Goal: Find contact information: Find contact information

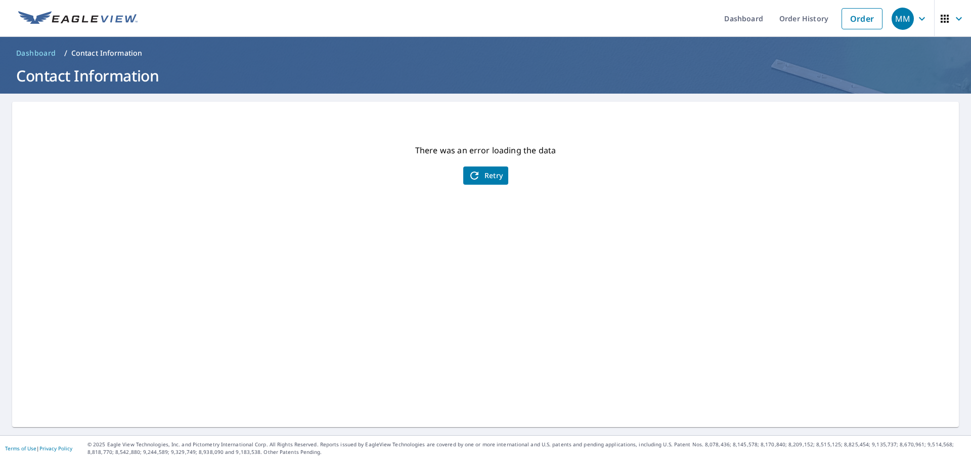
click at [916, 21] on icon "button" at bounding box center [922, 19] width 12 height 12
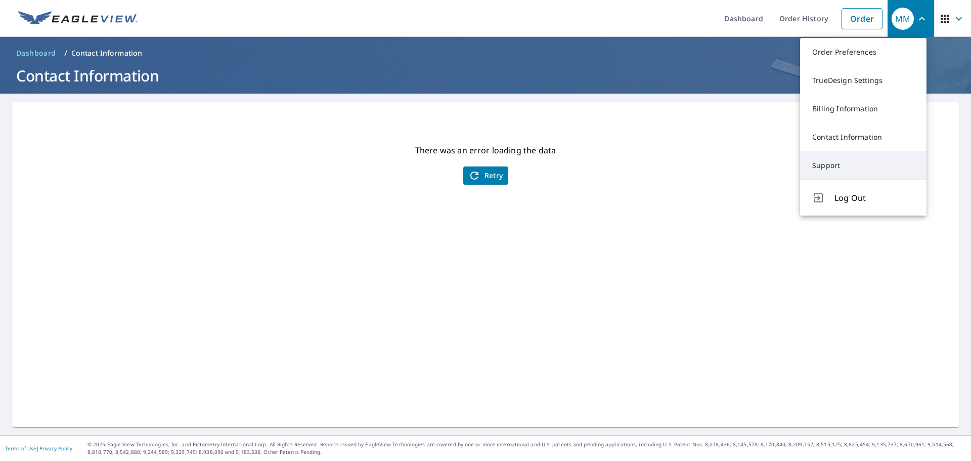
click at [849, 160] on link "Support" at bounding box center [863, 165] width 126 height 28
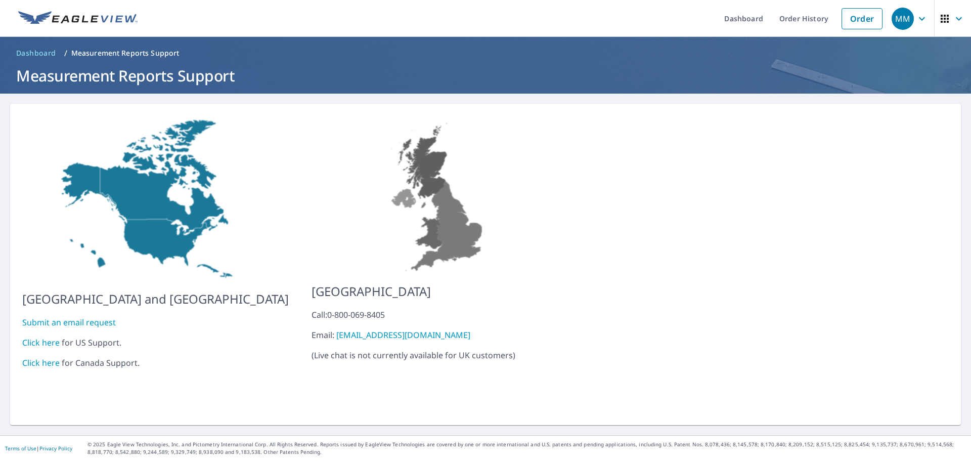
click at [38, 337] on link "Click here" at bounding box center [40, 342] width 37 height 11
click at [916, 20] on icon "button" at bounding box center [922, 19] width 12 height 12
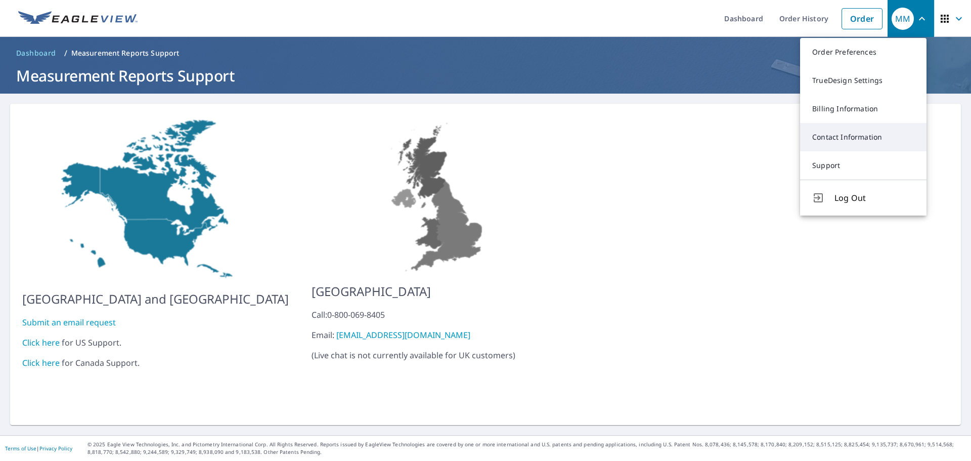
click at [820, 142] on link "Contact Information" at bounding box center [863, 137] width 126 height 28
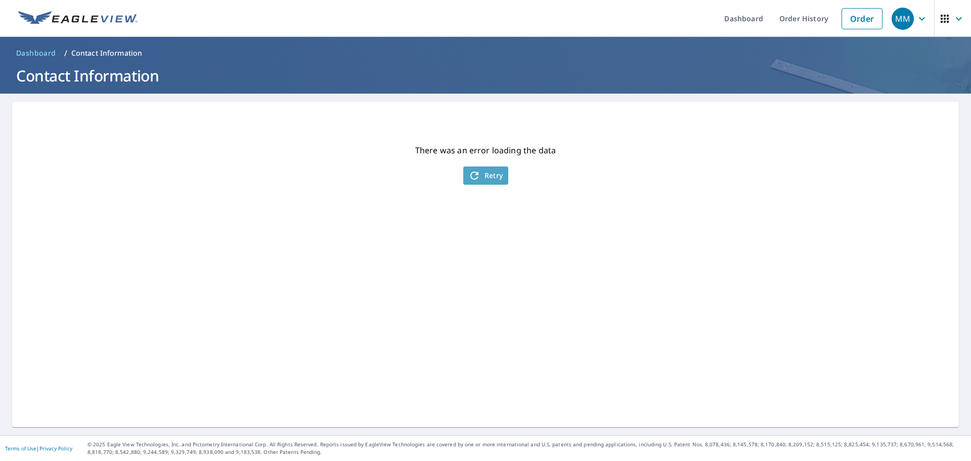
click at [485, 176] on span "Retry" at bounding box center [485, 175] width 35 height 12
click at [916, 17] on icon "button" at bounding box center [922, 19] width 12 height 12
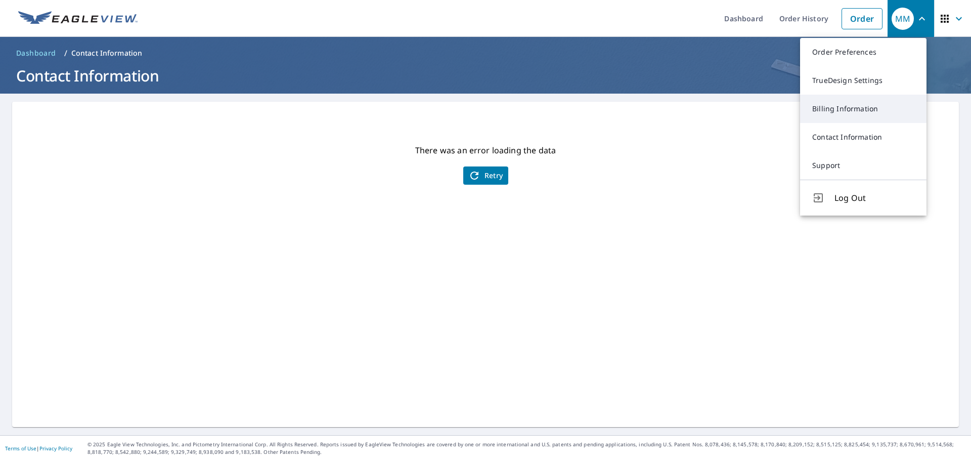
click at [837, 110] on link "Billing Information" at bounding box center [863, 109] width 126 height 28
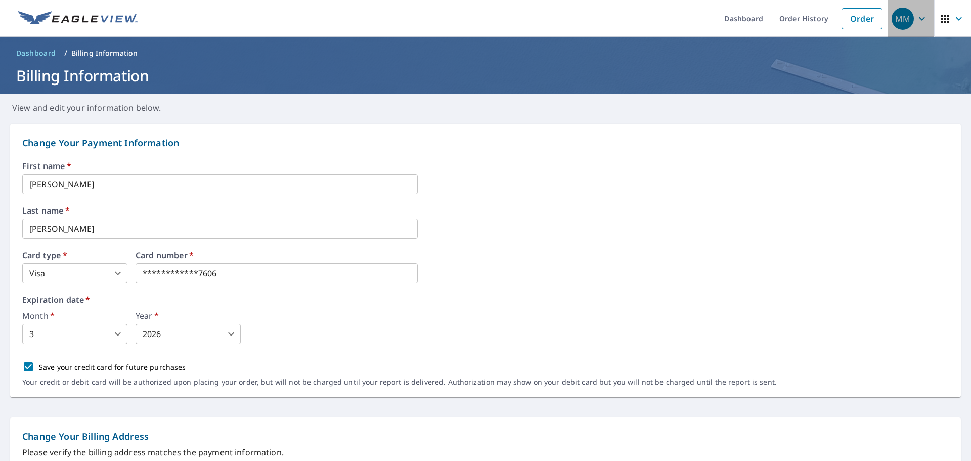
click at [916, 15] on icon "button" at bounding box center [922, 19] width 12 height 12
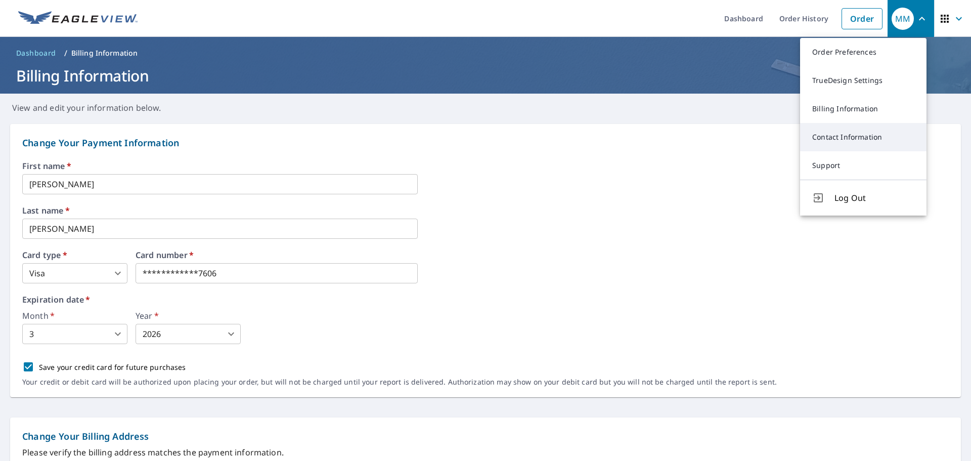
click at [852, 138] on link "Contact Information" at bounding box center [863, 137] width 126 height 28
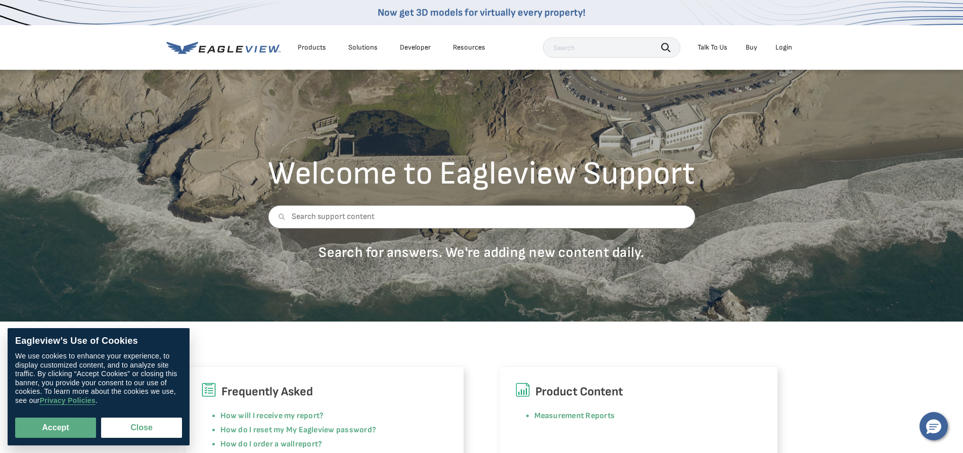
scroll to position [7, 0]
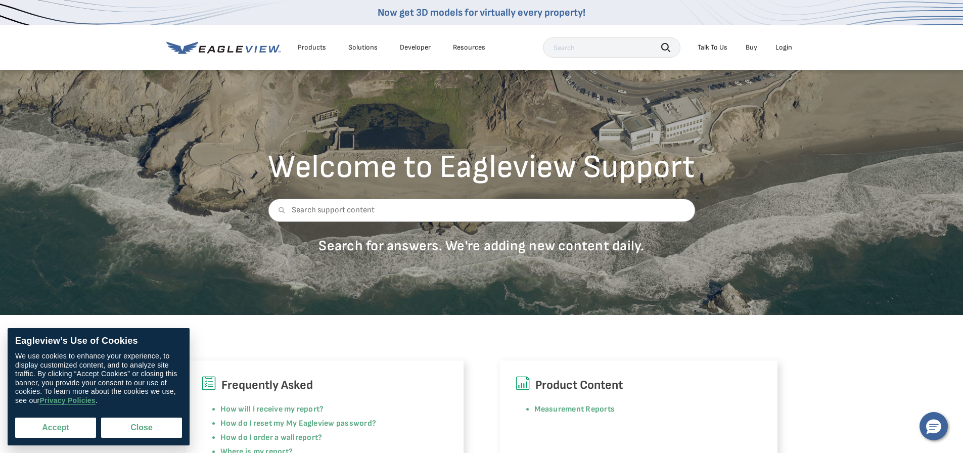
click at [61, 422] on button "Accept" at bounding box center [55, 428] width 81 height 20
checkbox input "true"
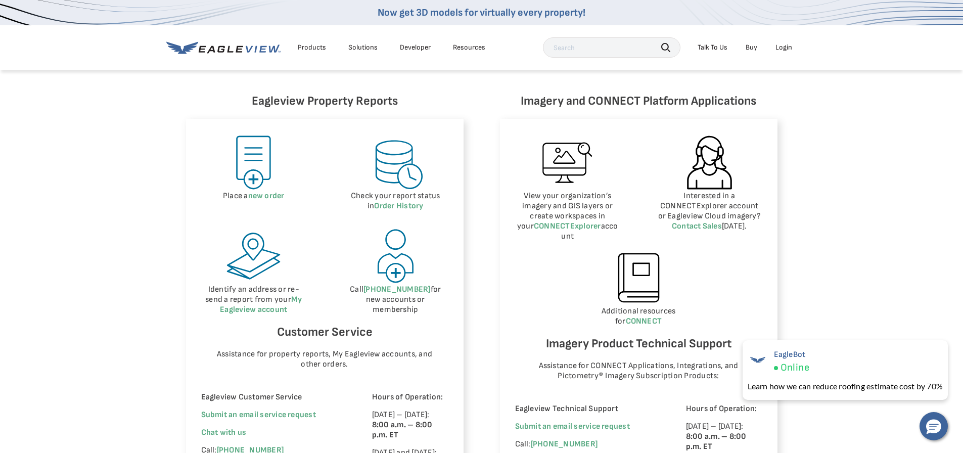
scroll to position [38, 0]
